Goal: Obtain resource: Obtain resource

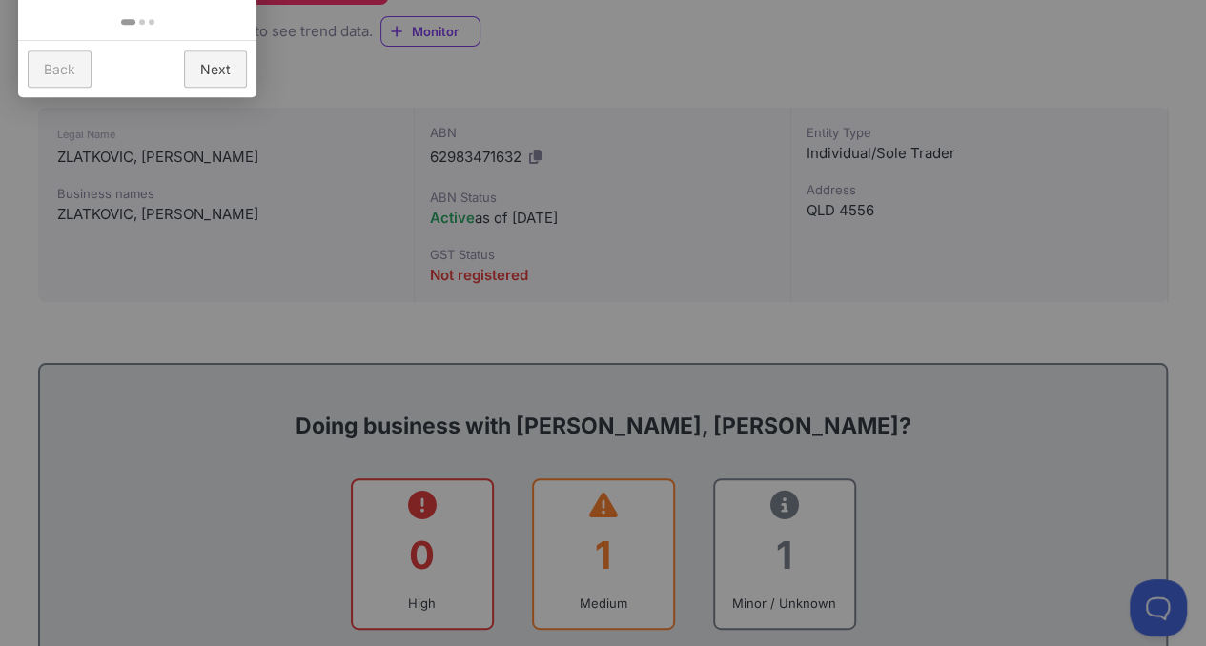
scroll to position [718, 0]
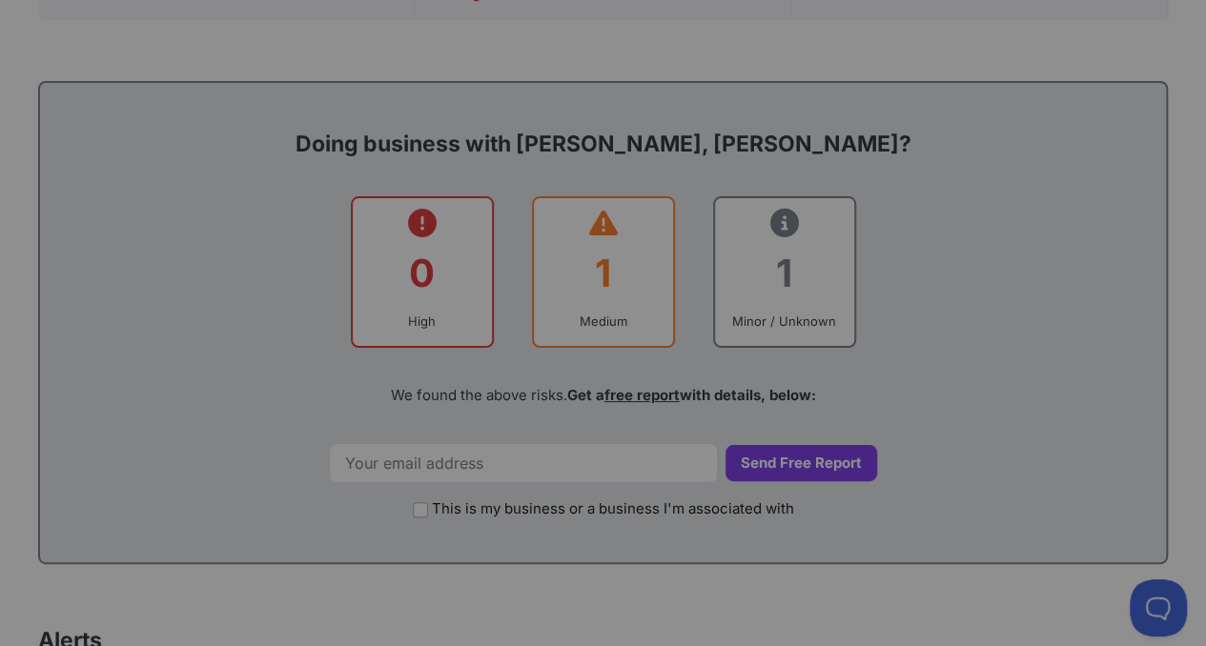
click at [550, 289] on div at bounding box center [603, 323] width 1206 height 646
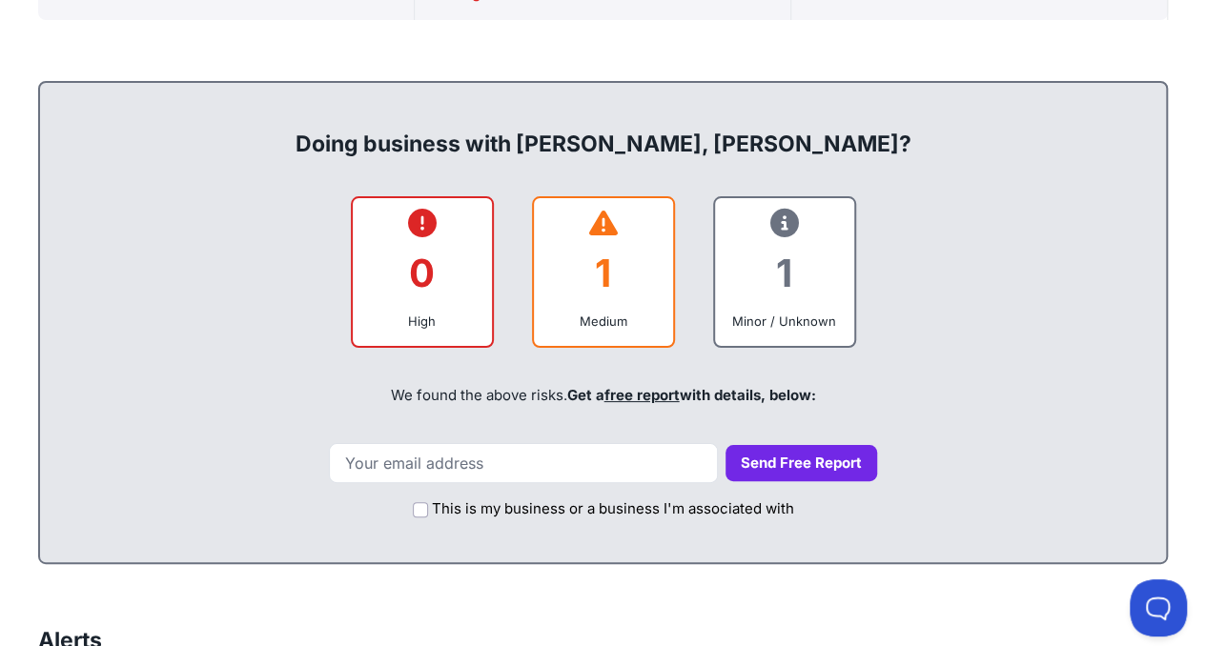
click at [597, 277] on div "1" at bounding box center [603, 273] width 109 height 77
click at [609, 239] on div "1" at bounding box center [603, 273] width 109 height 77
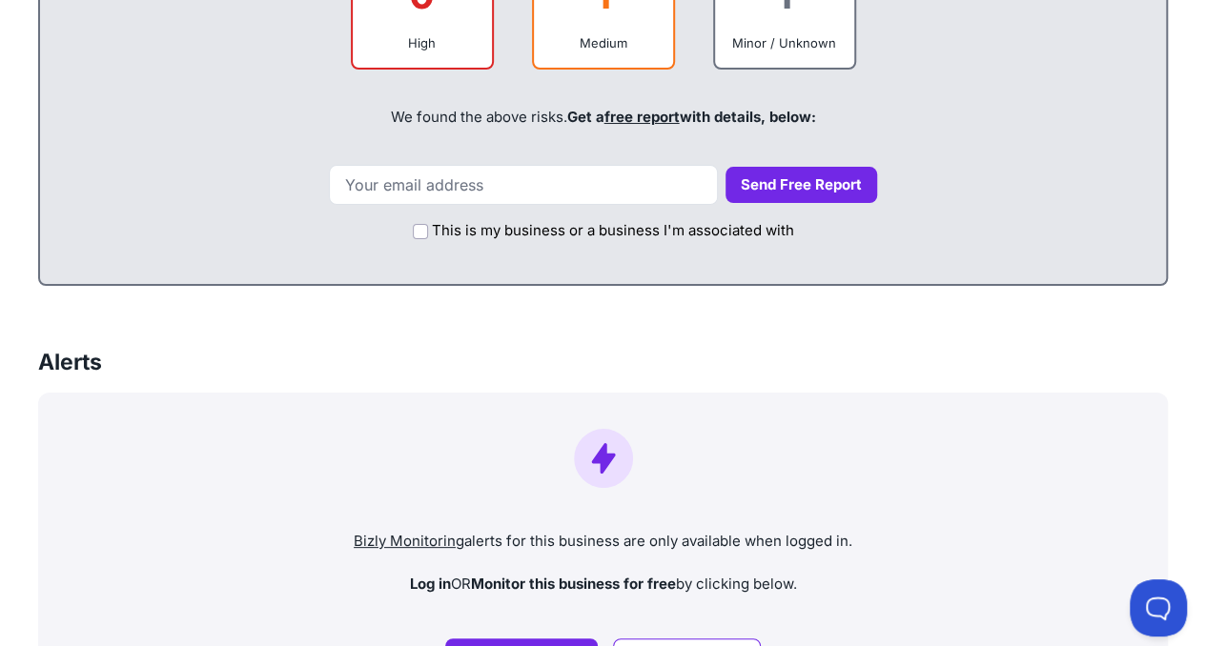
scroll to position [729, 0]
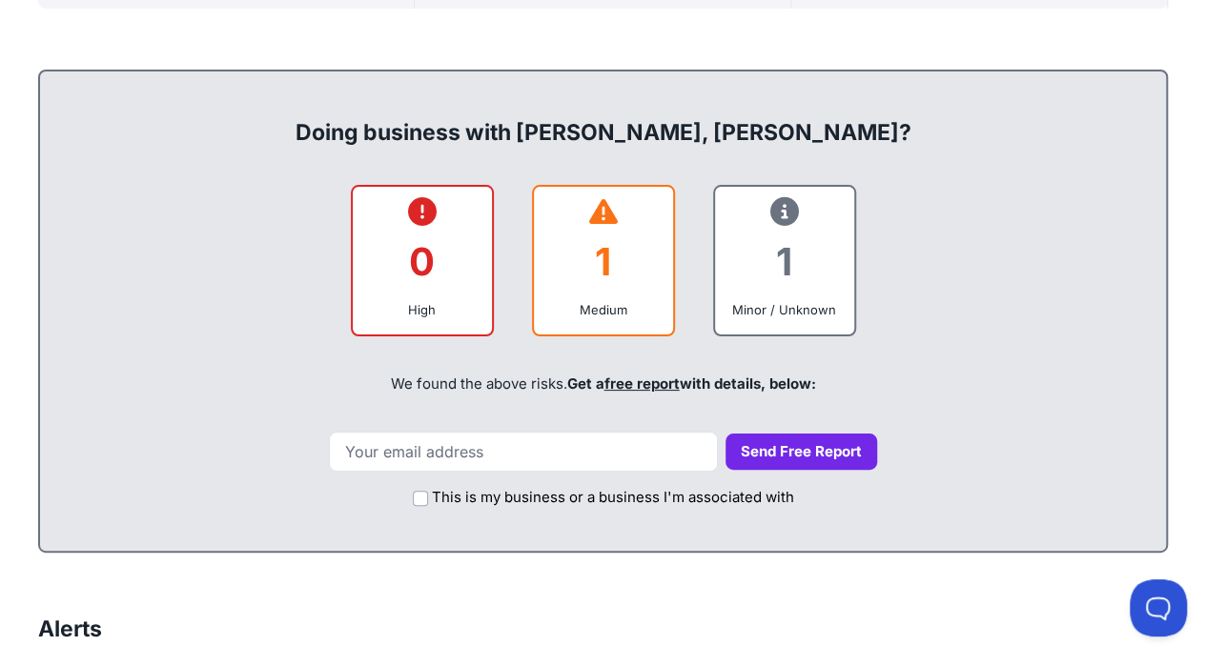
click at [630, 212] on div at bounding box center [603, 213] width 109 height 22
click at [648, 380] on link "free report" at bounding box center [641, 384] width 75 height 18
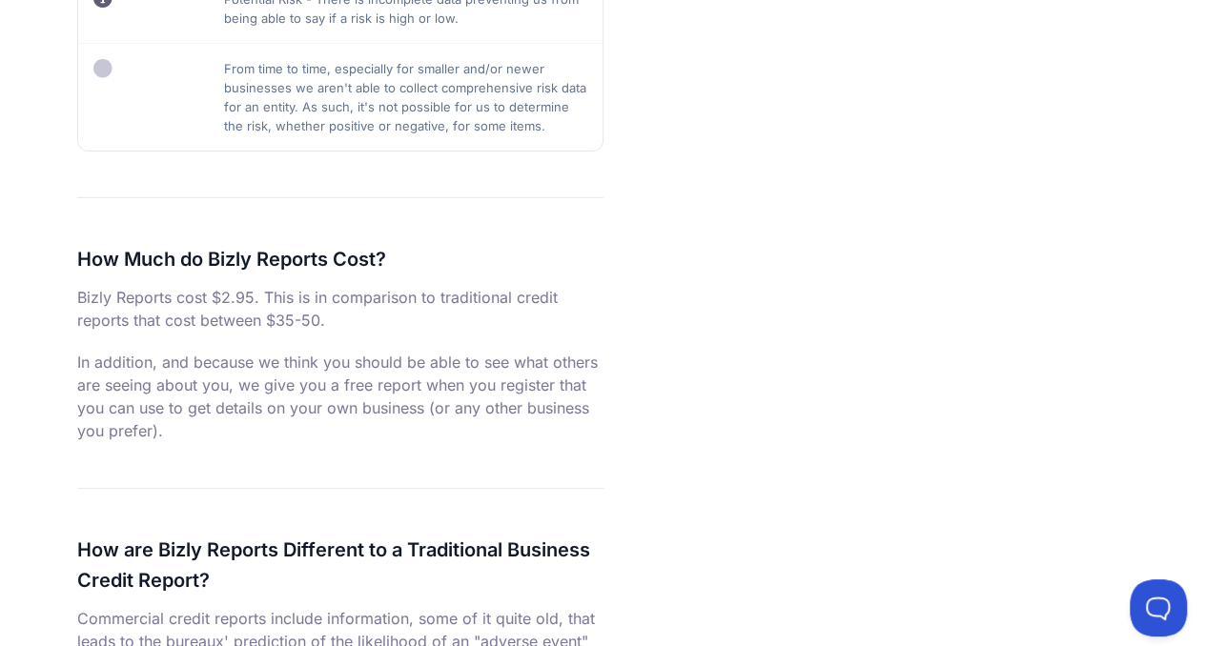
scroll to position [2782, 0]
